Goal: Use online tool/utility: Use online tool/utility

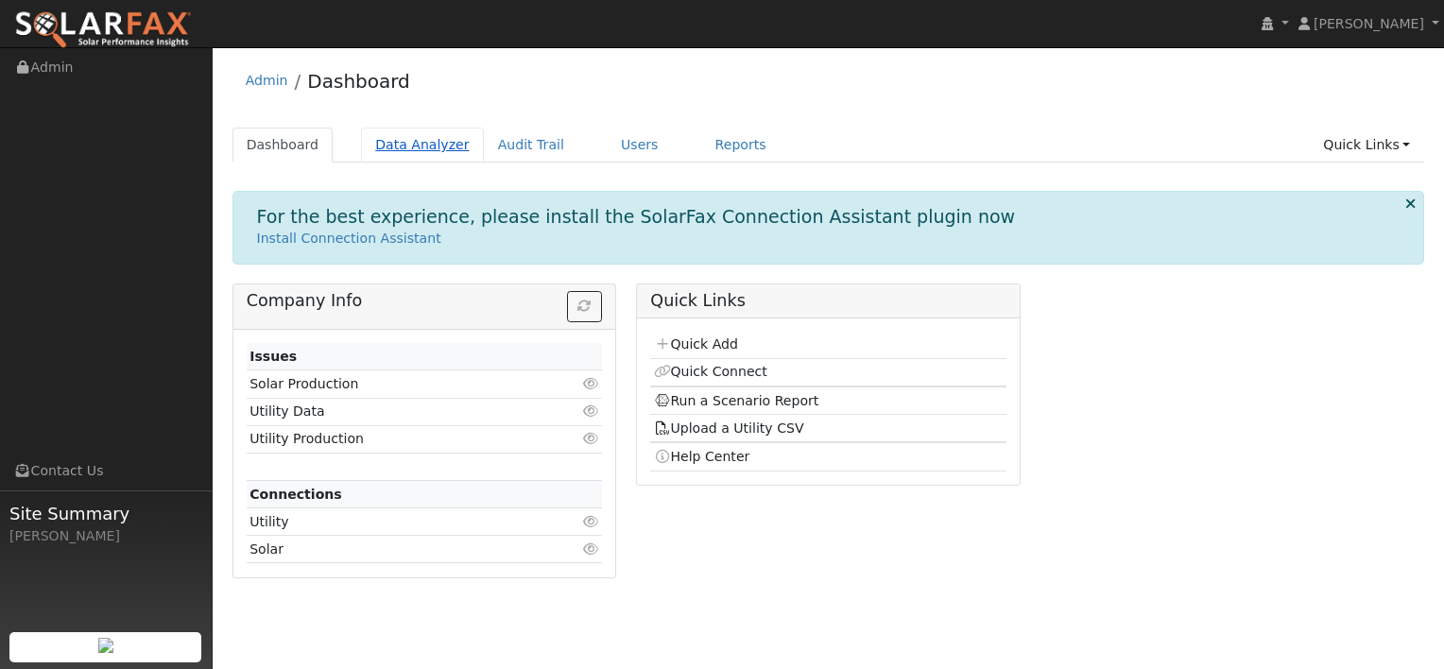
click at [416, 146] on link "Data Analyzer" at bounding box center [422, 145] width 123 height 35
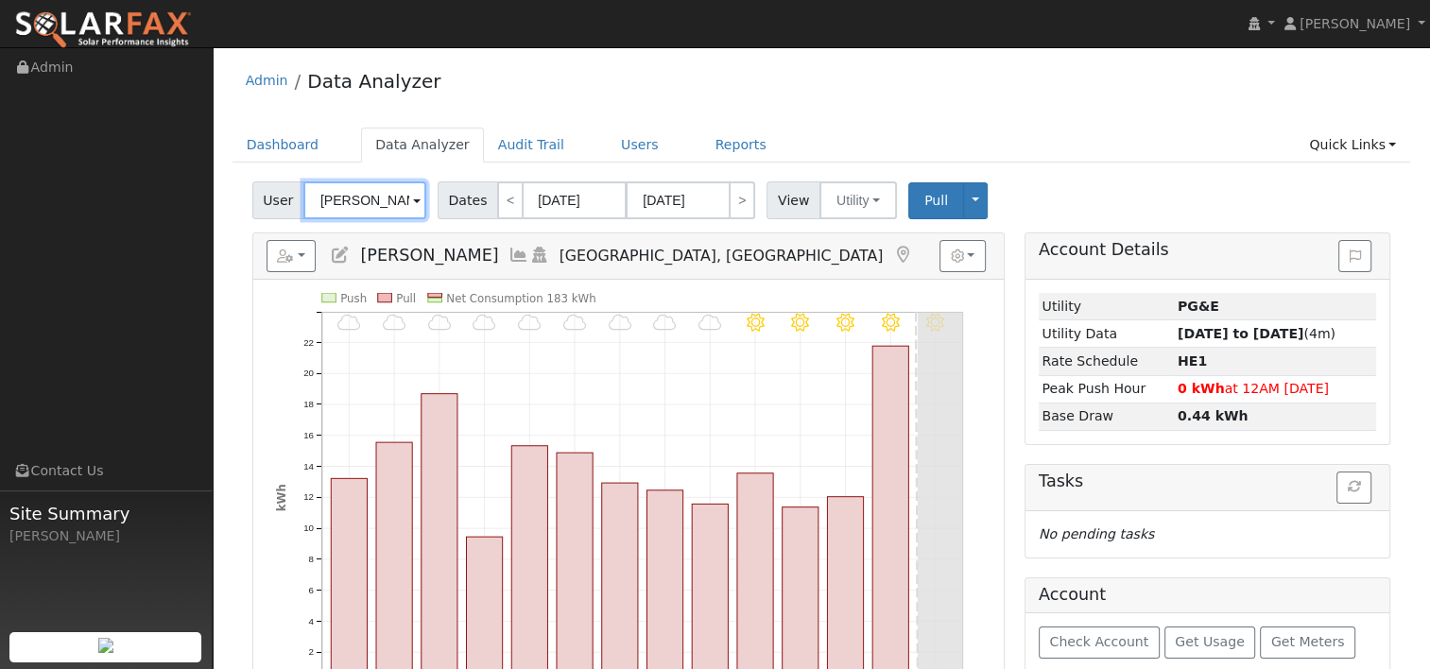
drag, startPoint x: 321, startPoint y: 194, endPoint x: 232, endPoint y: 196, distance: 89.8
click at [244, 197] on div "User [PERSON_NAME] Account Default Account Default Account [STREET_ADDRESS] Pri…" at bounding box center [822, 576] width 1179 height 802
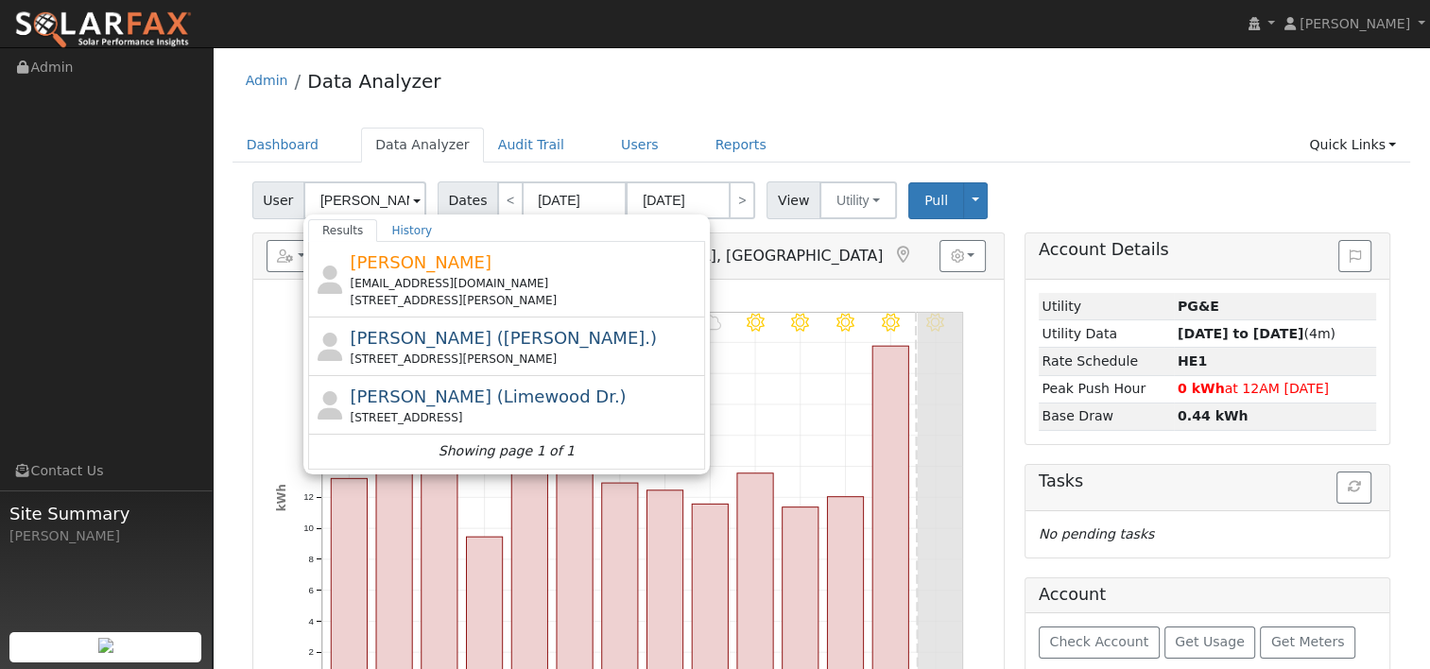
click at [926, 125] on div "Admin Data Analyzer Dashboard Data Analyzer Audit Trail Users Reports Quick Lin…" at bounding box center [821, 518] width 1198 height 922
type input "[PERSON_NAME]"
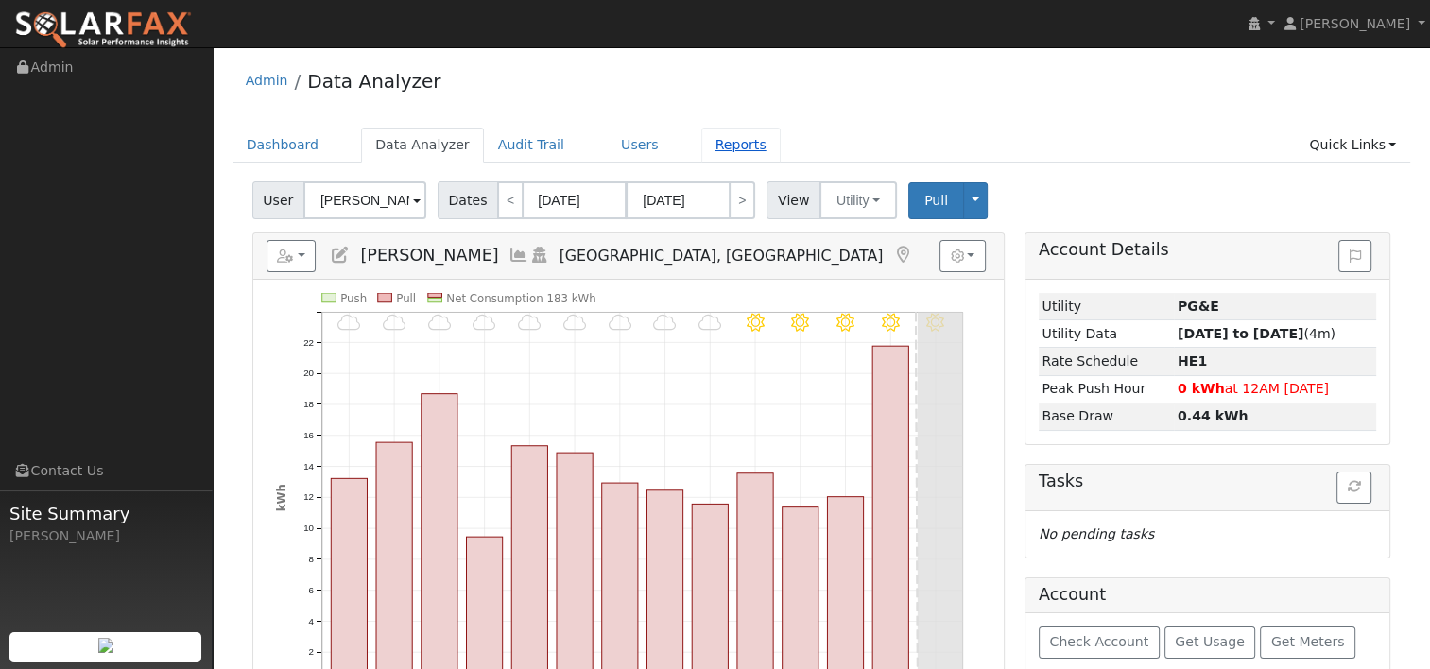
click at [718, 149] on link "Reports" at bounding box center [740, 145] width 79 height 35
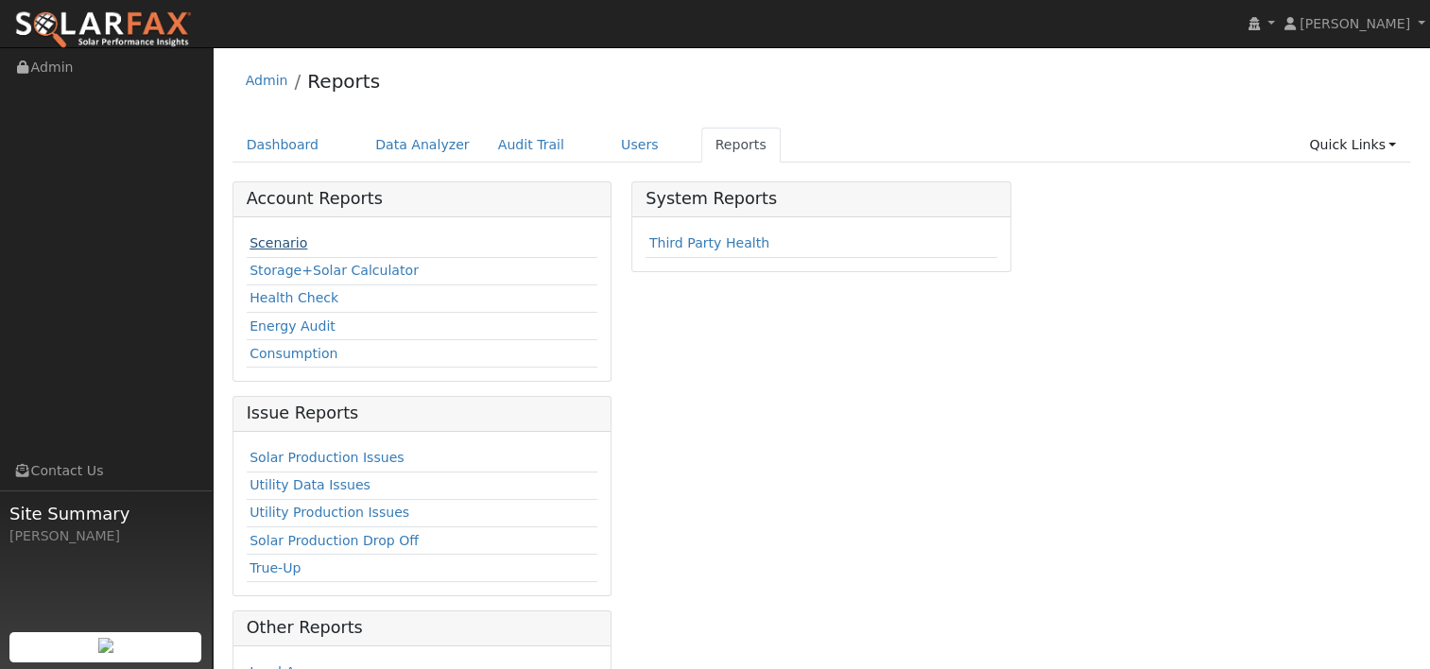
click at [257, 246] on link "Scenario" at bounding box center [279, 242] width 58 height 15
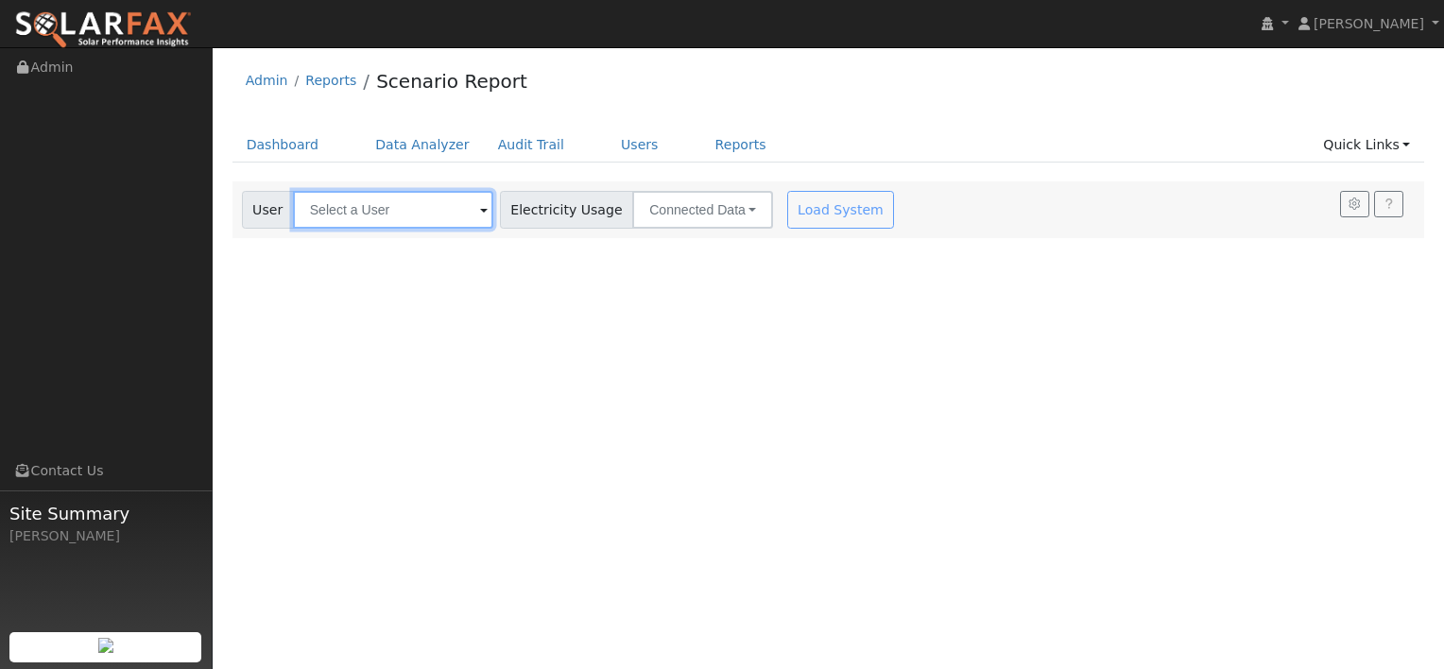
click at [443, 215] on input "text" at bounding box center [393, 210] width 200 height 38
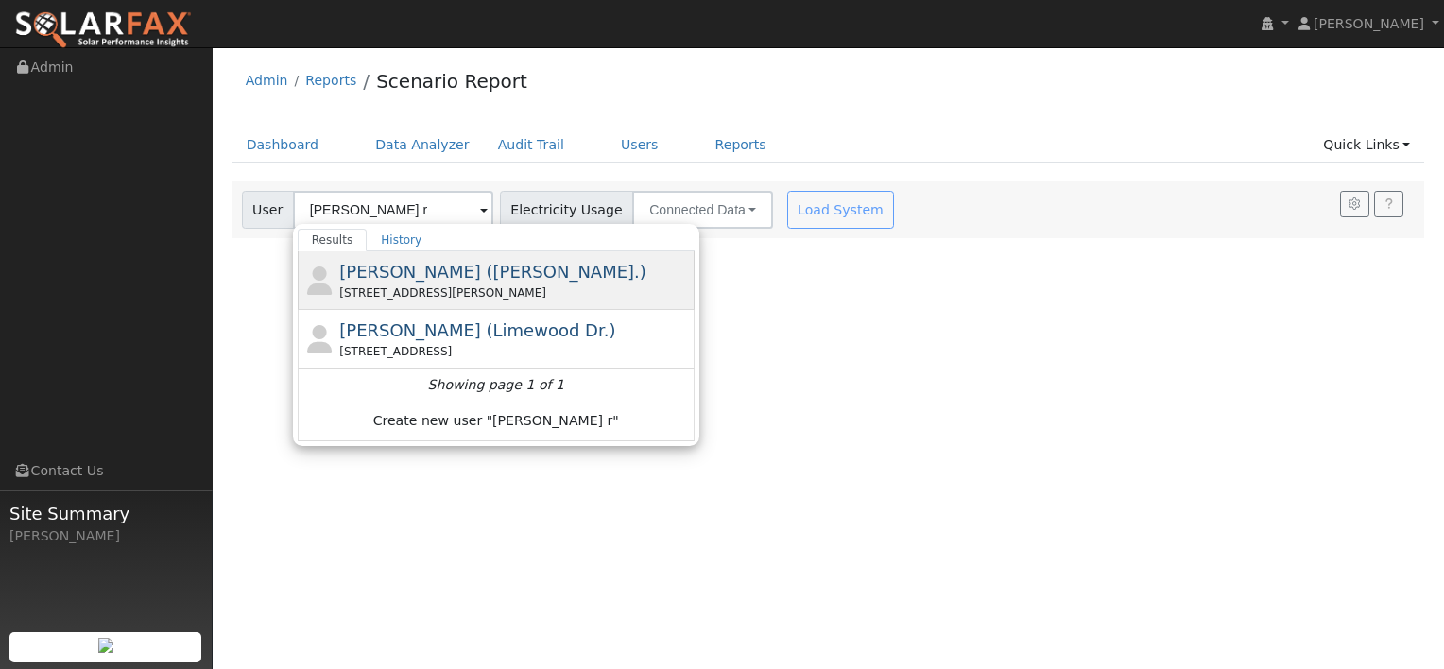
click at [429, 284] on div "[STREET_ADDRESS][PERSON_NAME]" at bounding box center [514, 292] width 351 height 17
type input "[PERSON_NAME] ([PERSON_NAME].)"
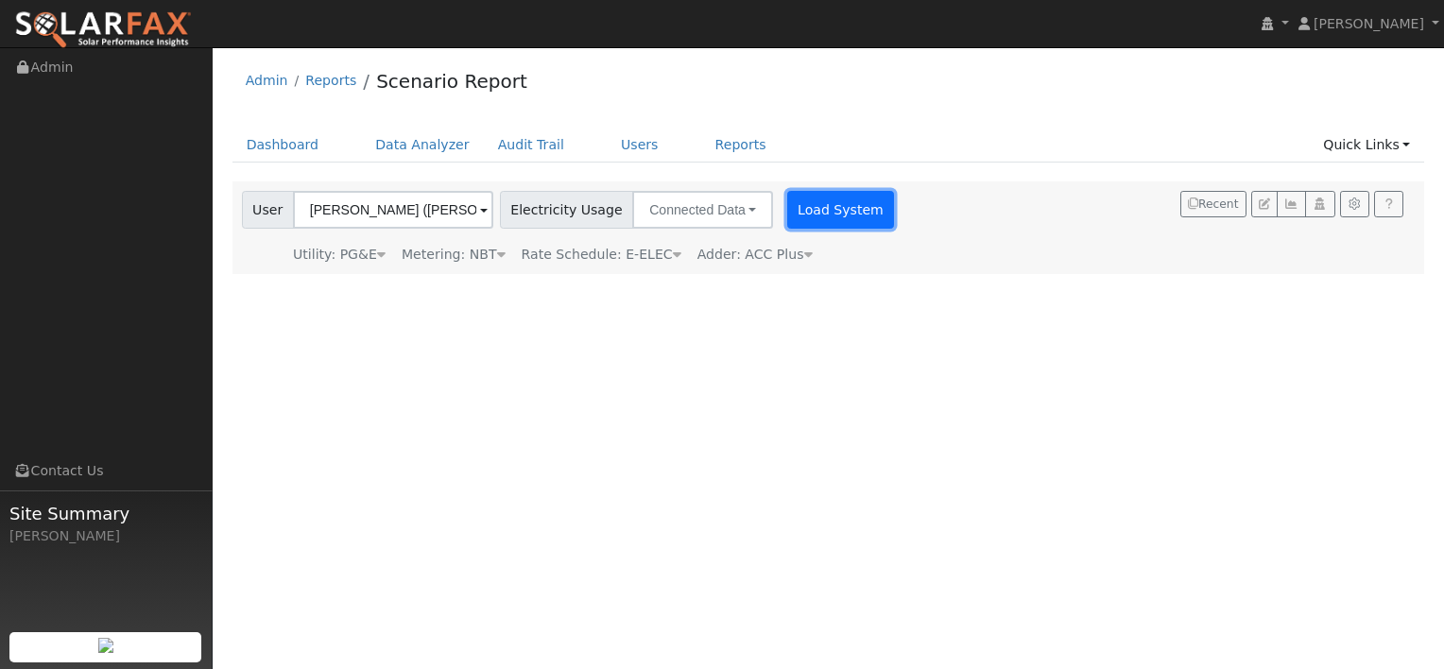
click at [795, 208] on button "Load System" at bounding box center [841, 210] width 108 height 38
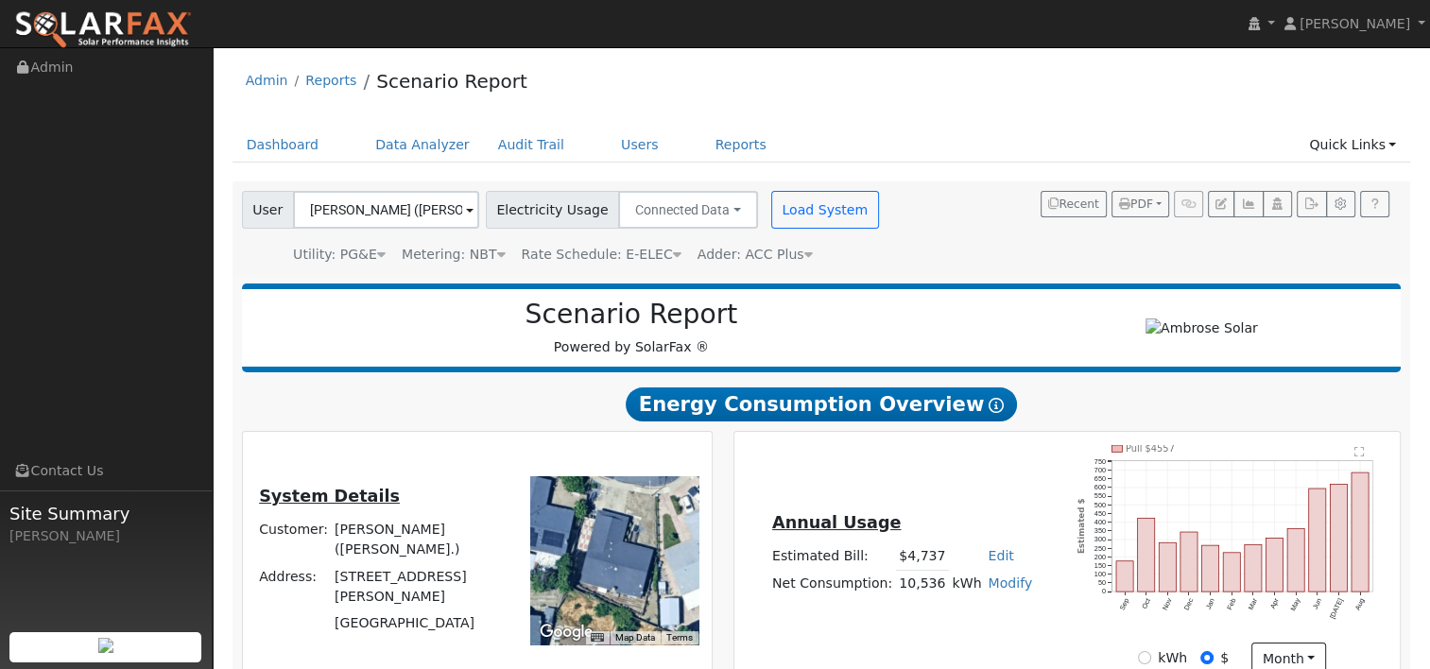
type input "14144"
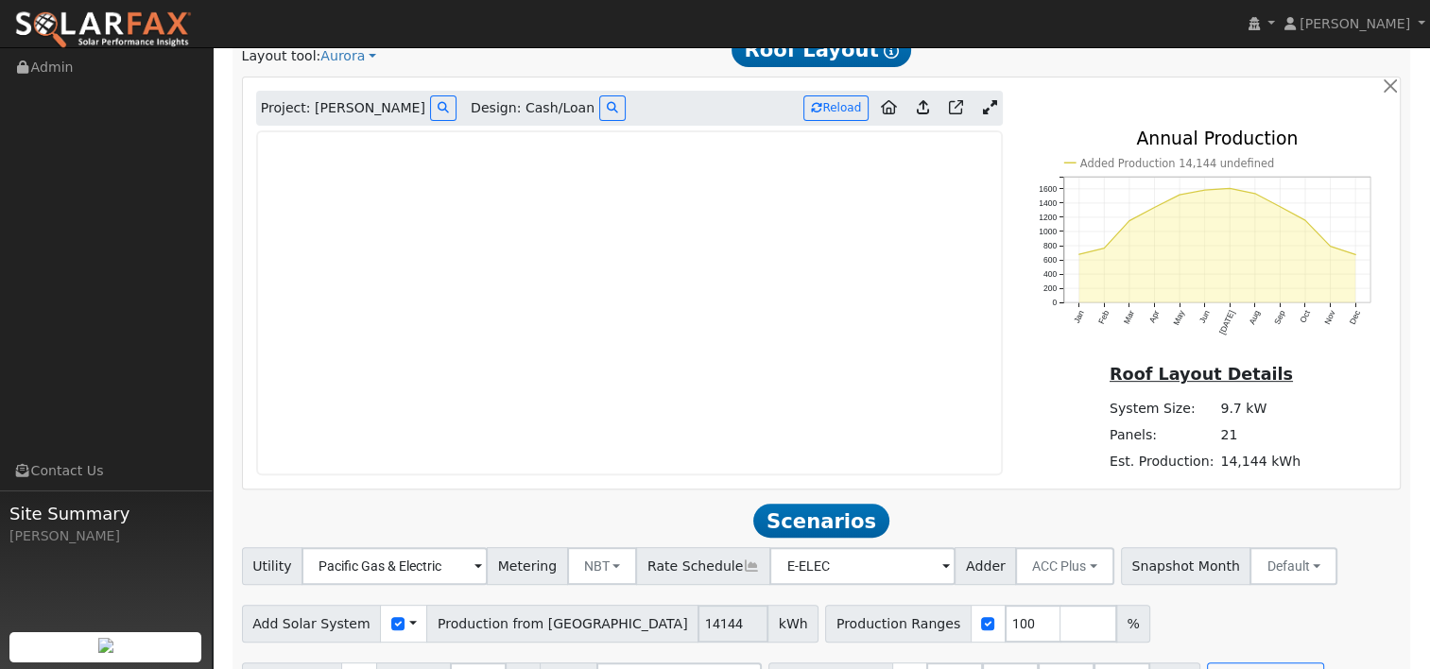
scroll to position [721, 0]
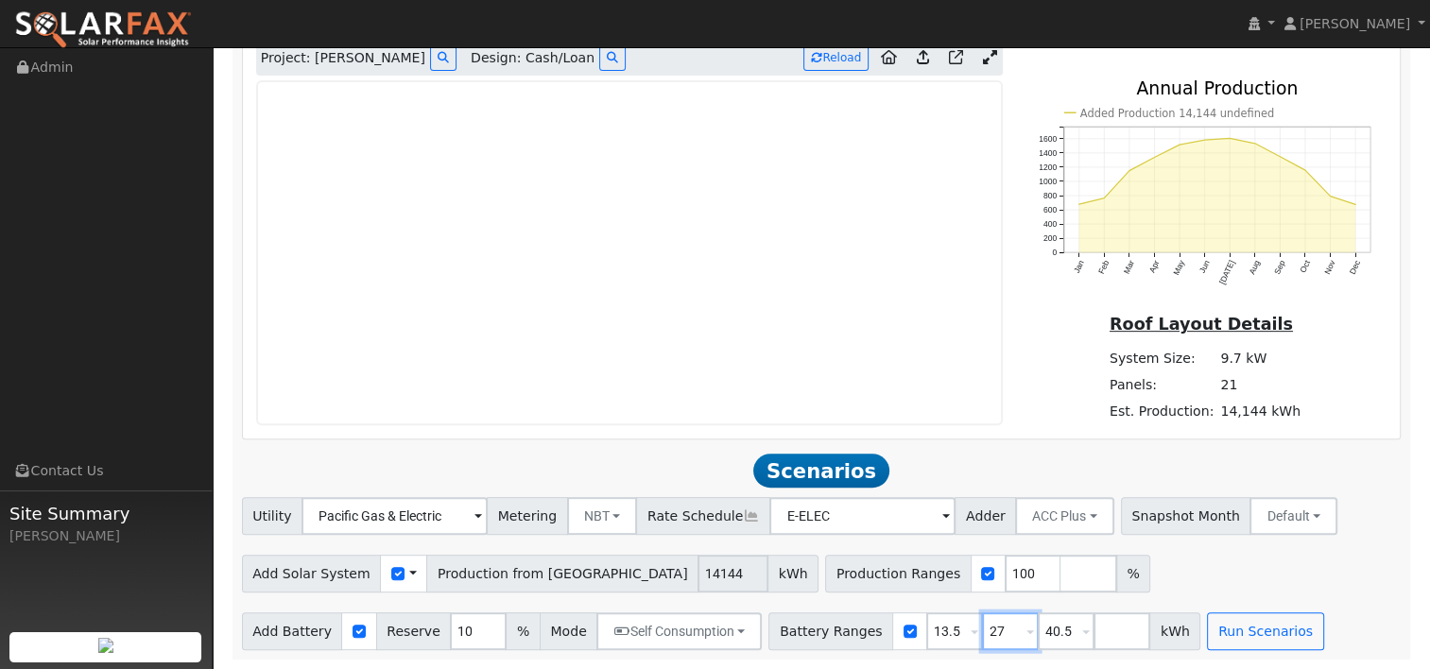
click at [982, 636] on input "27" at bounding box center [1010, 631] width 57 height 38
click at [982, 635] on input "27" at bounding box center [1010, 631] width 57 height 38
type input "0"
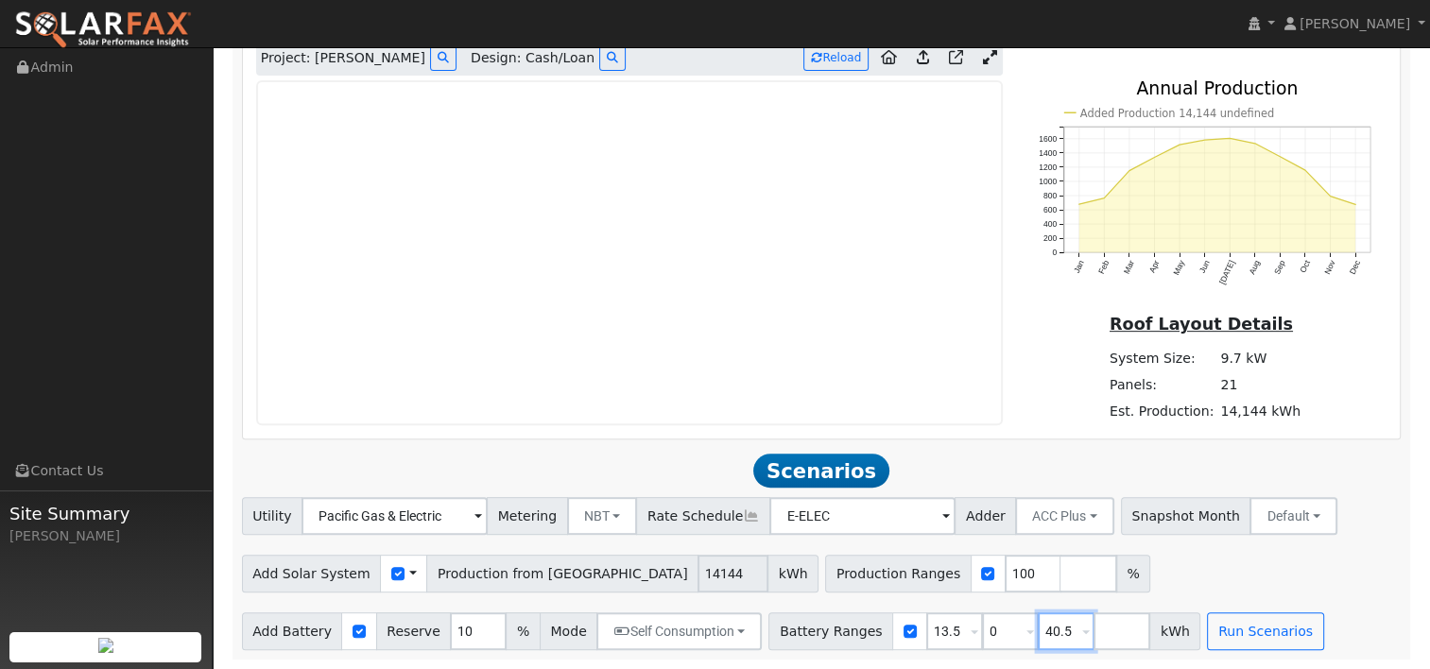
type input "0"
type input "13.5"
click at [1038, 634] on input "40.5" at bounding box center [1066, 631] width 57 height 38
click at [1128, 567] on div "Add Solar System Use CSV Data Production from Aurora 14144 kWh Production Range…" at bounding box center [821, 570] width 1166 height 44
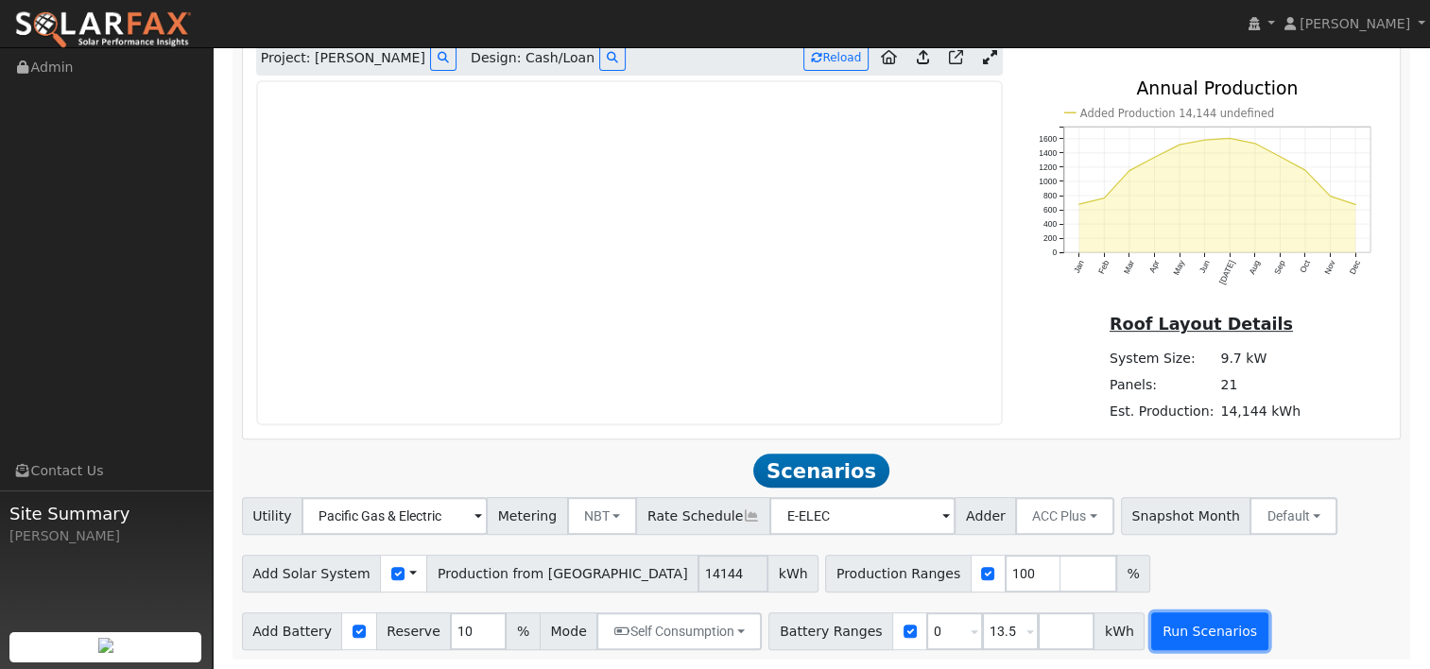
click at [1161, 634] on button "Run Scenarios" at bounding box center [1209, 631] width 116 height 38
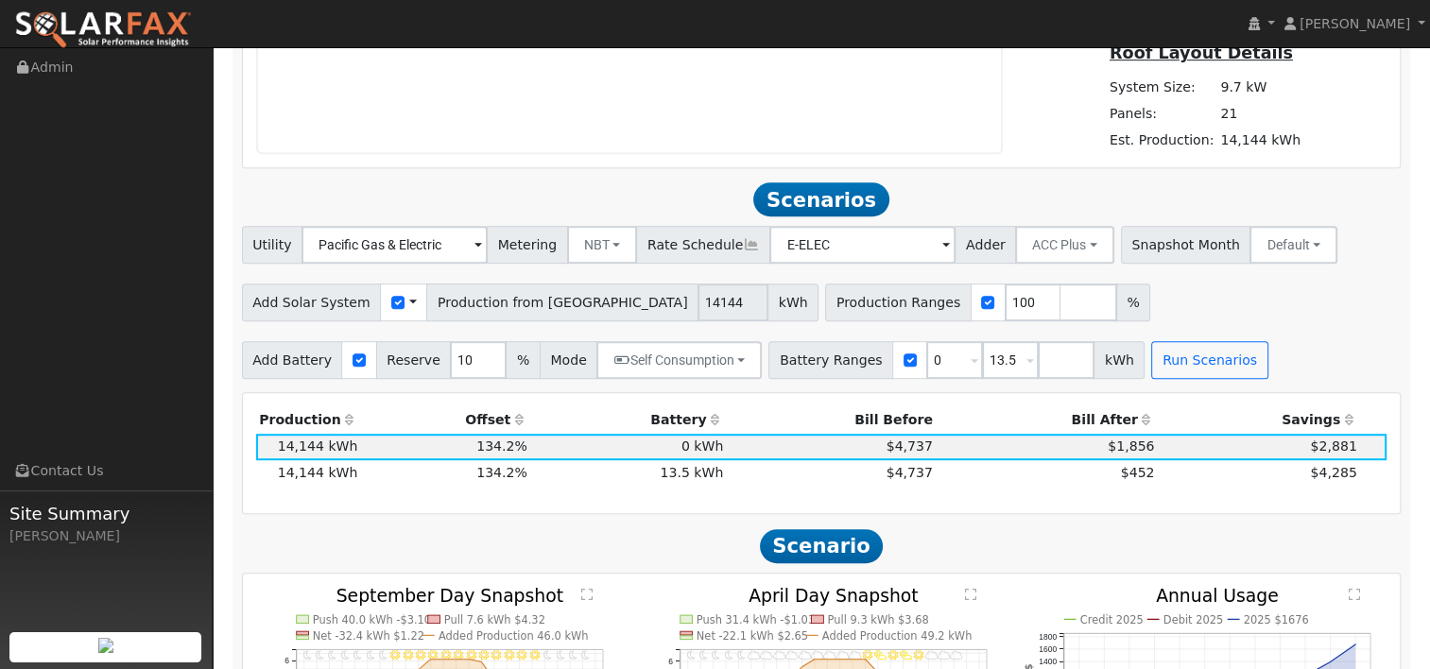
scroll to position [1115, 0]
